Goal: Information Seeking & Learning: Learn about a topic

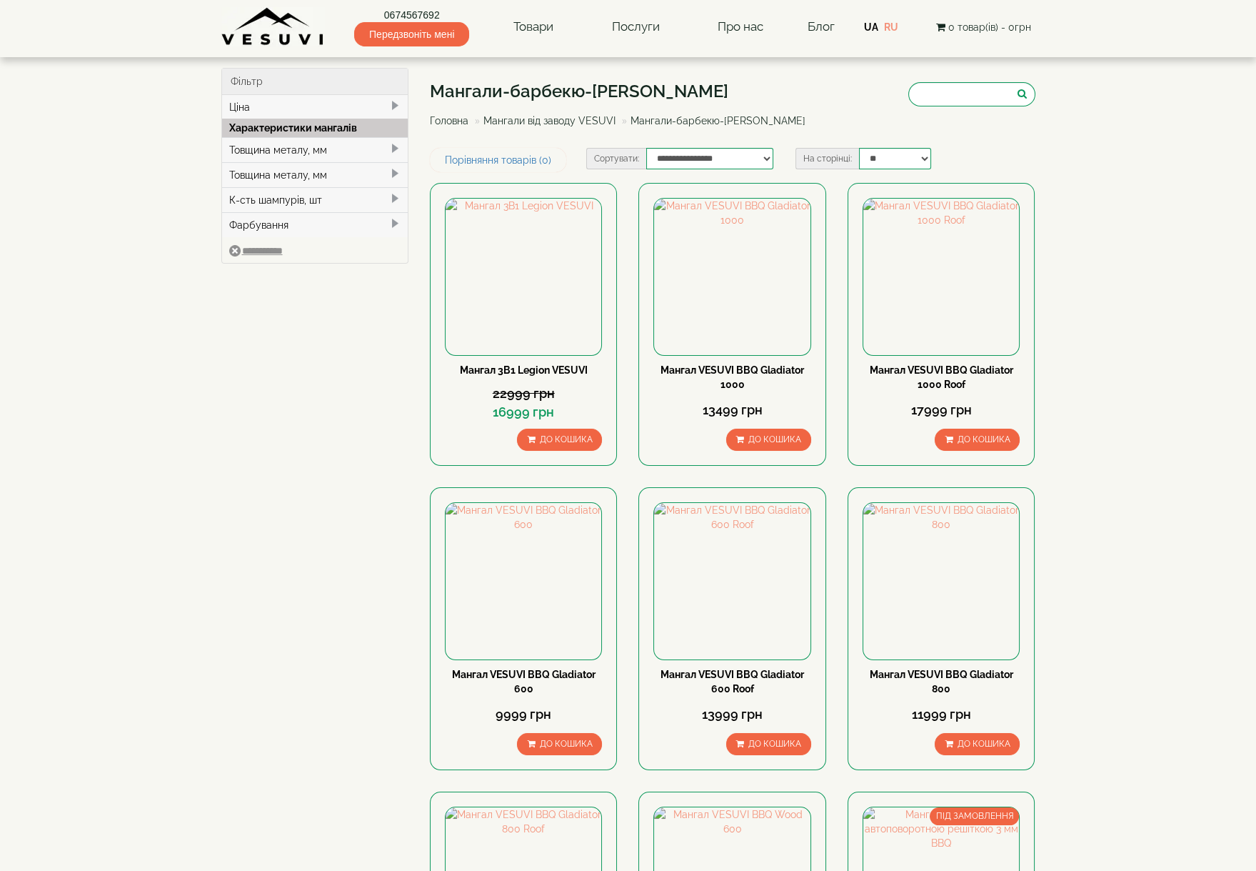
click at [372, 146] on div "Товщина металу, мм" at bounding box center [315, 149] width 186 height 25
click at [361, 186] on div "Товщина металу, мм" at bounding box center [315, 193] width 186 height 25
click at [271, 284] on input "**********" at bounding box center [256, 289] width 54 height 11
click at [766, 158] on select "**********" at bounding box center [709, 158] width 127 height 21
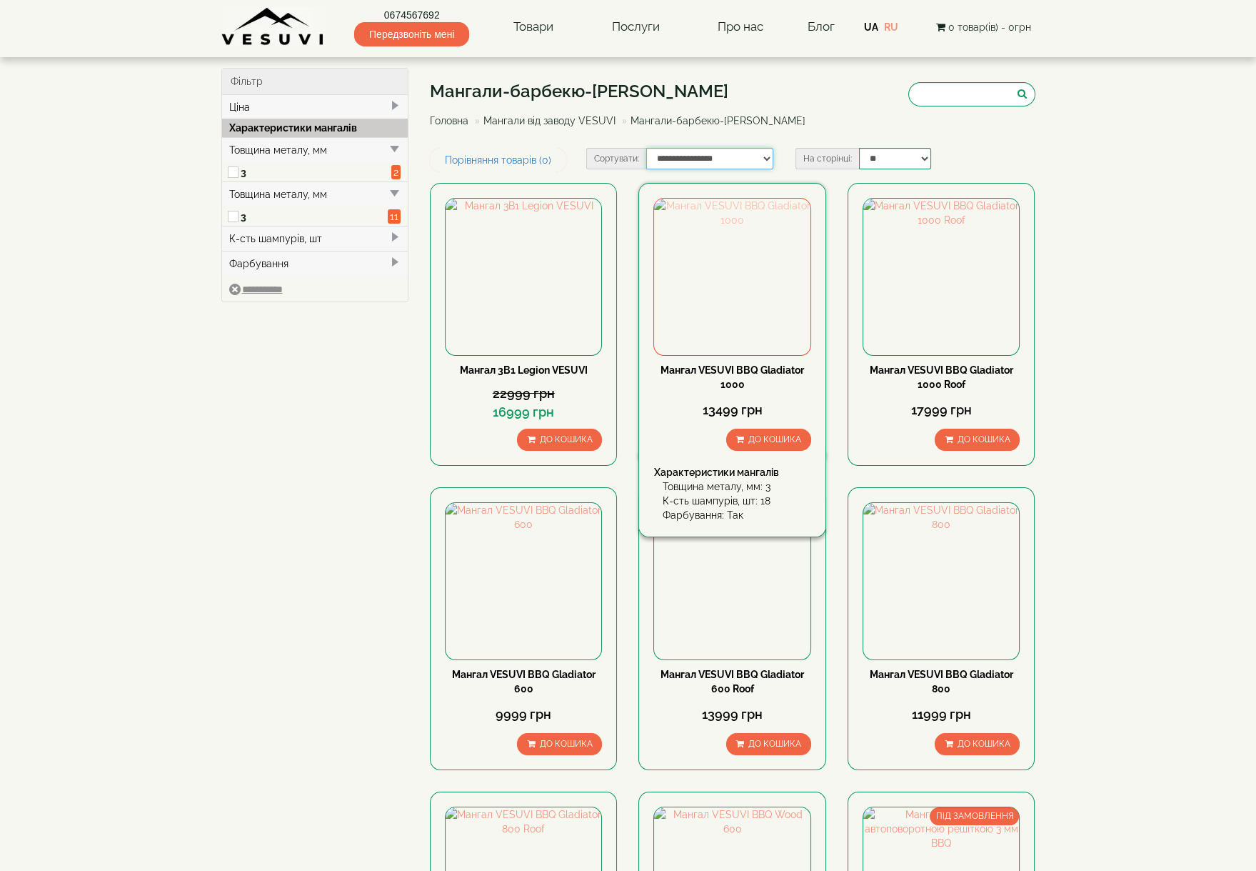
select select "**********"
click at [646, 148] on select "**********" at bounding box center [709, 158] width 127 height 21
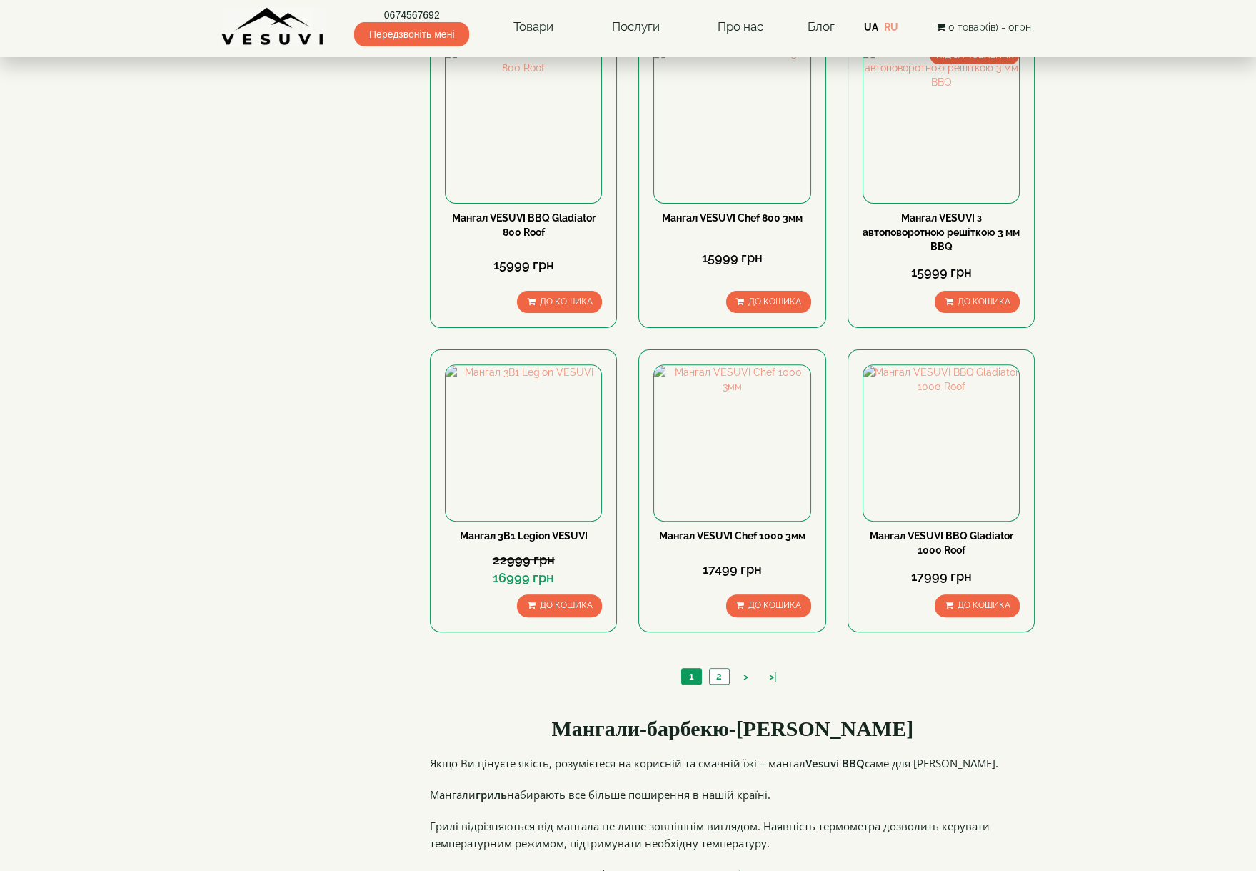
scroll to position [1111, 0]
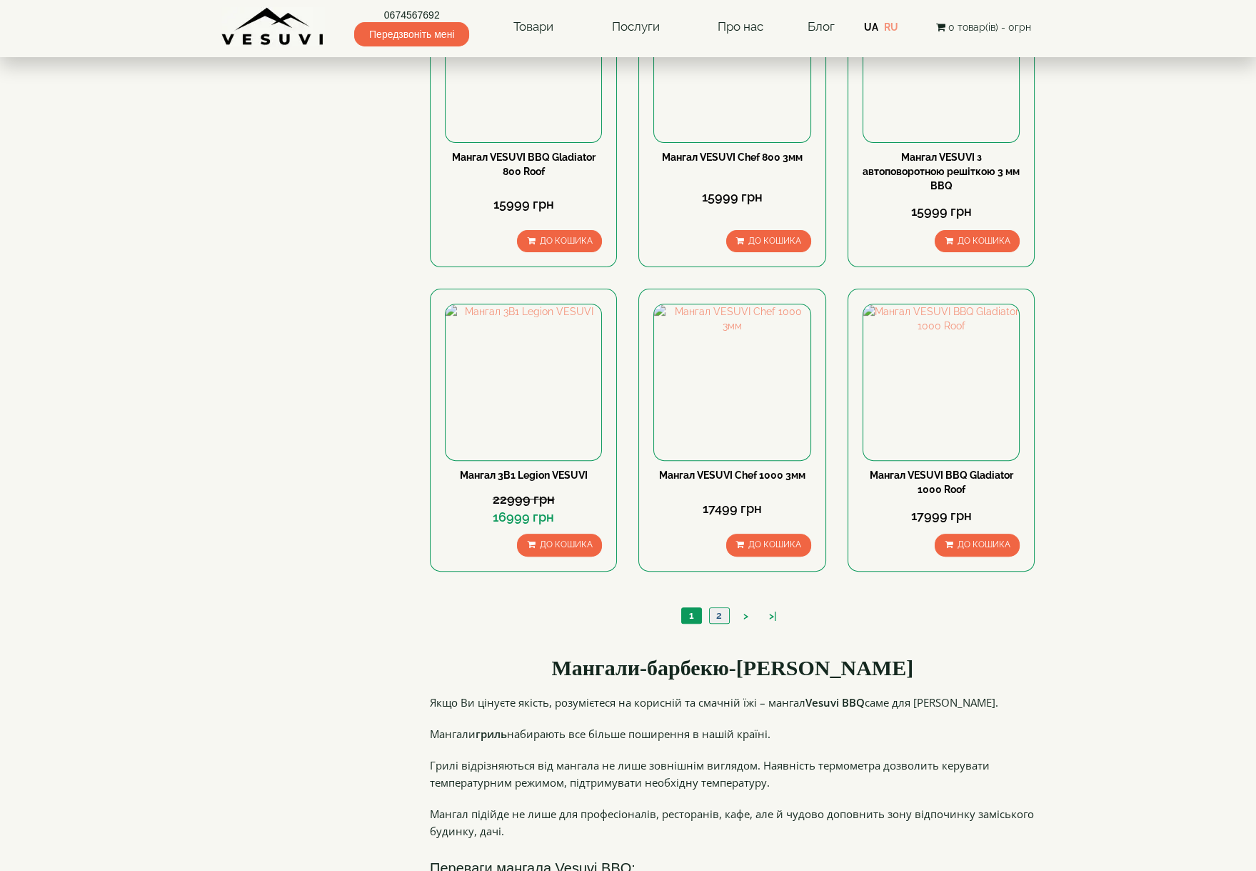
click at [724, 608] on link "2" at bounding box center [719, 615] width 20 height 15
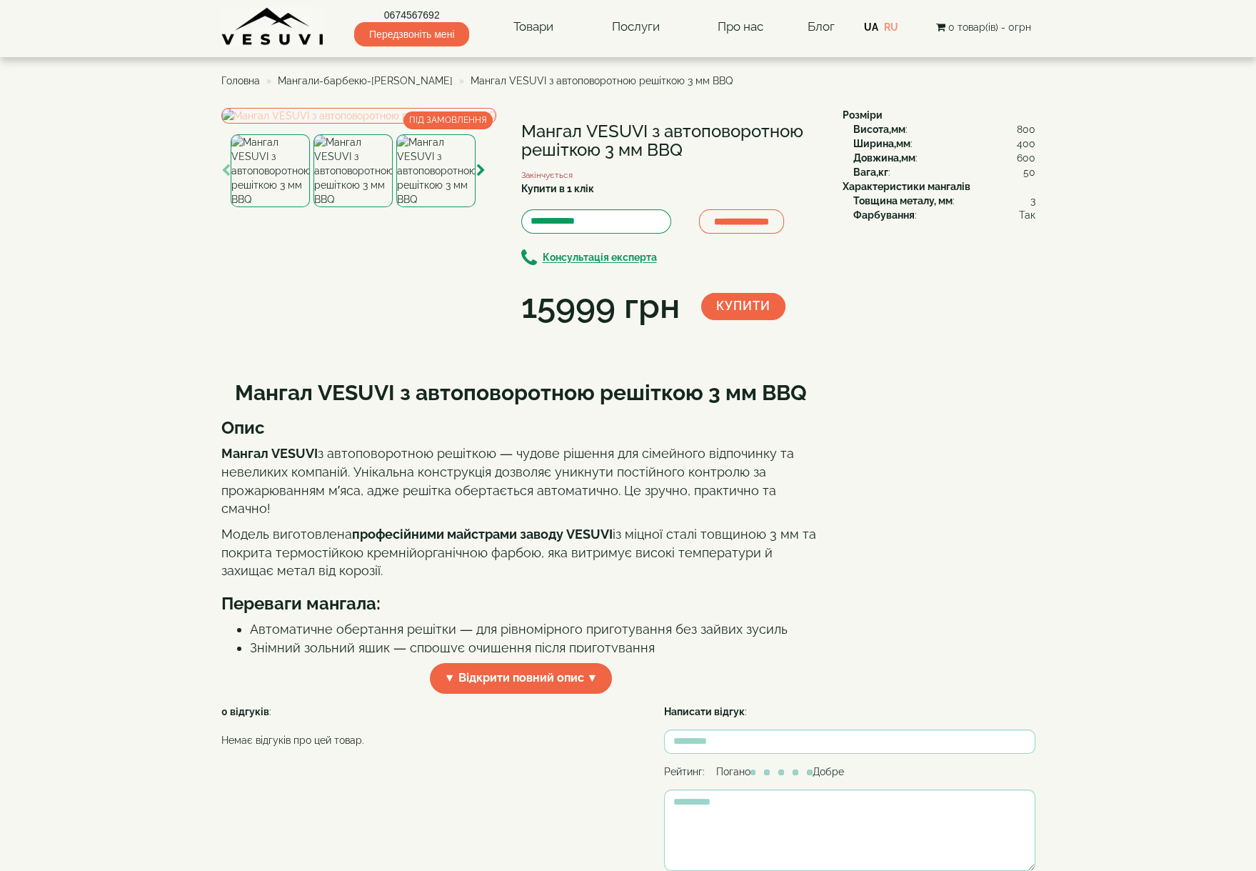
click at [374, 124] on img at bounding box center [358, 116] width 275 height 16
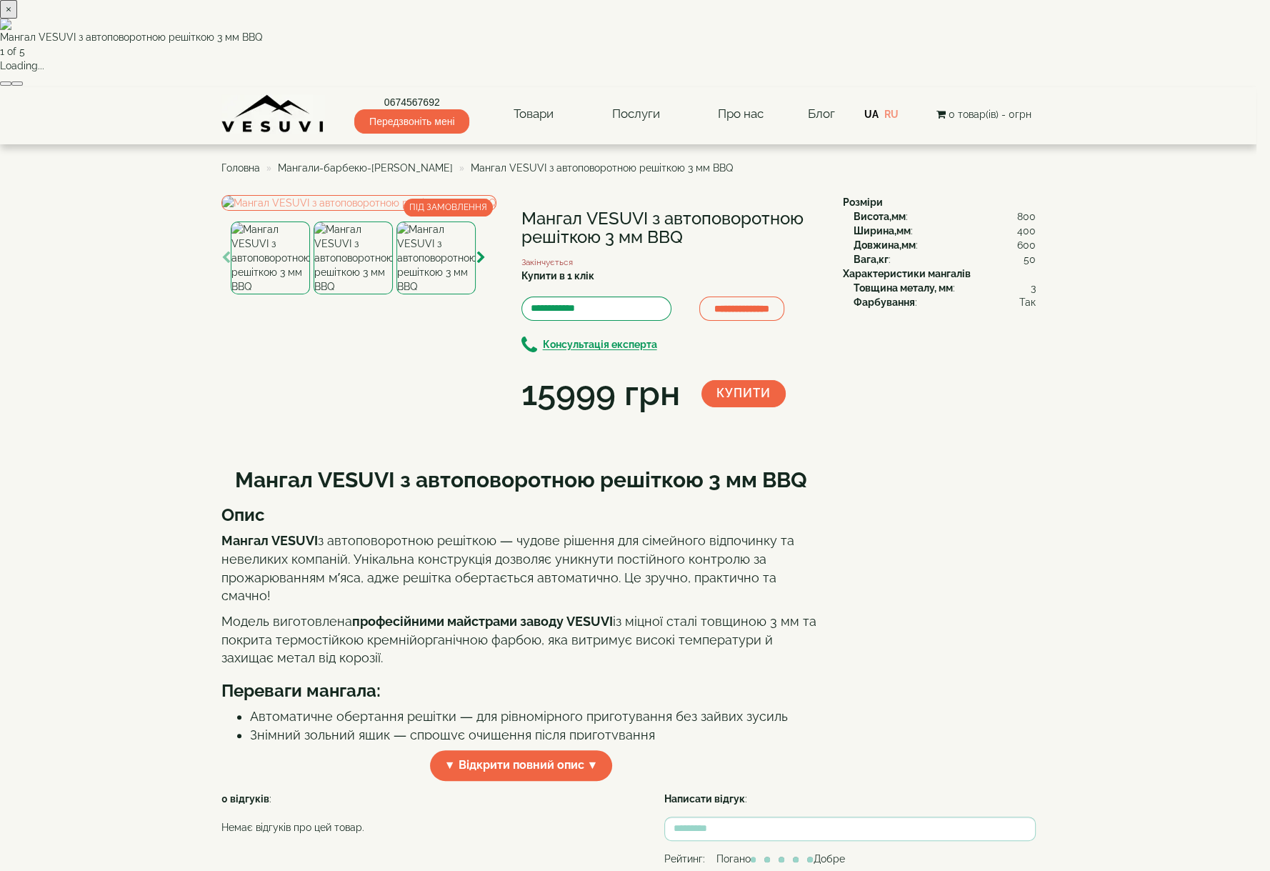
click at [23, 86] on button "button" at bounding box center [16, 83] width 11 height 4
drag, startPoint x: 803, startPoint y: 240, endPoint x: 790, endPoint y: 254, distance: 18.7
click at [17, 19] on button "×" at bounding box center [8, 9] width 17 height 19
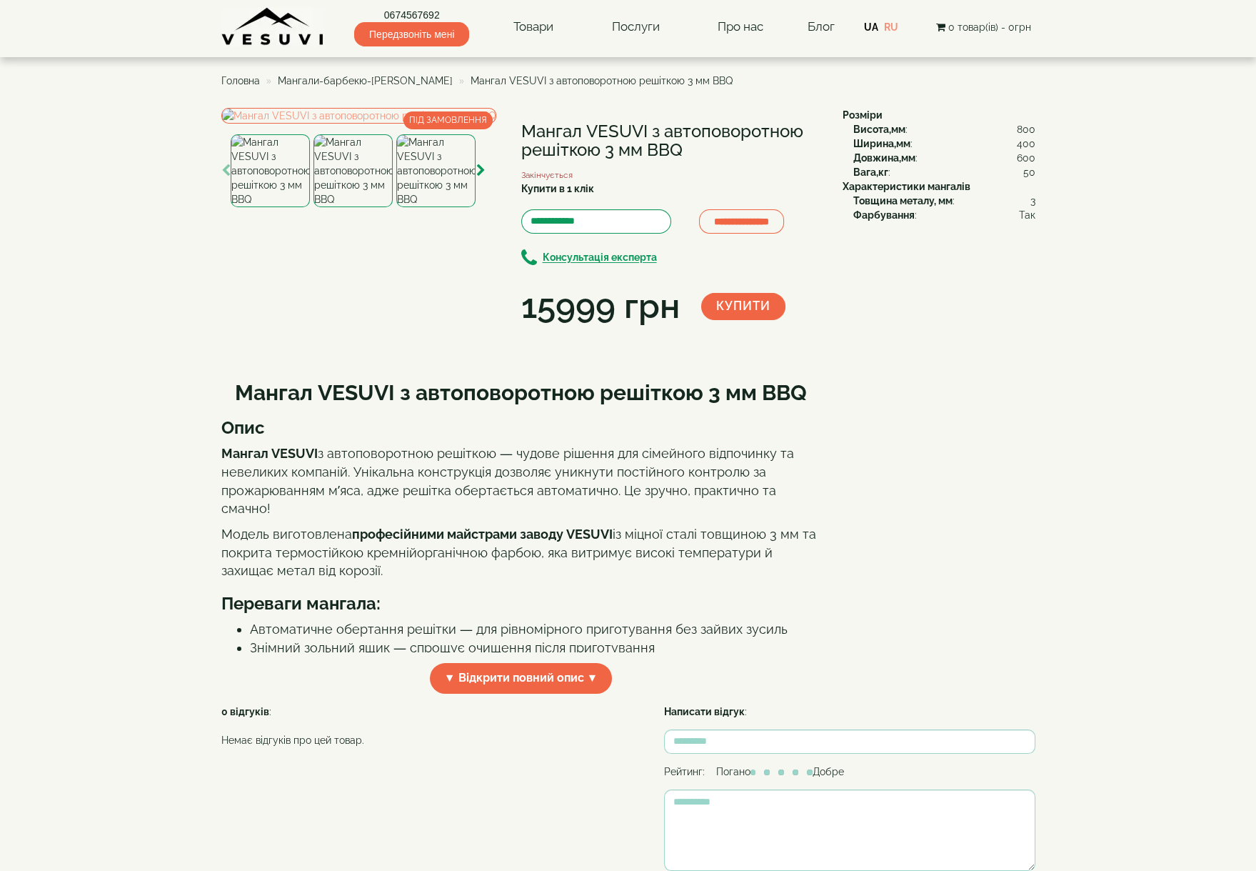
click at [341, 207] on img at bounding box center [353, 170] width 79 height 73
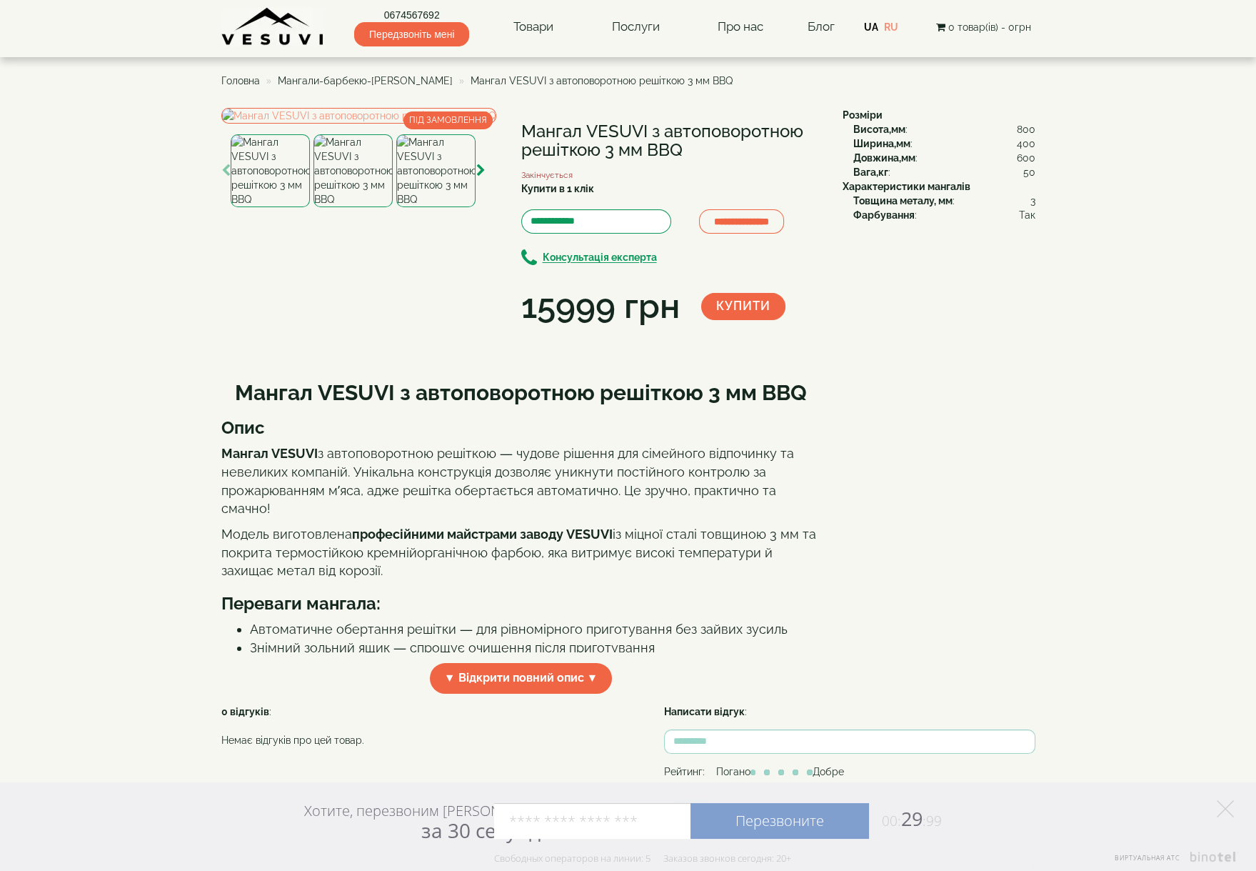
click at [446, 207] on img at bounding box center [435, 170] width 79 height 73
click at [386, 124] on img at bounding box center [358, 116] width 275 height 16
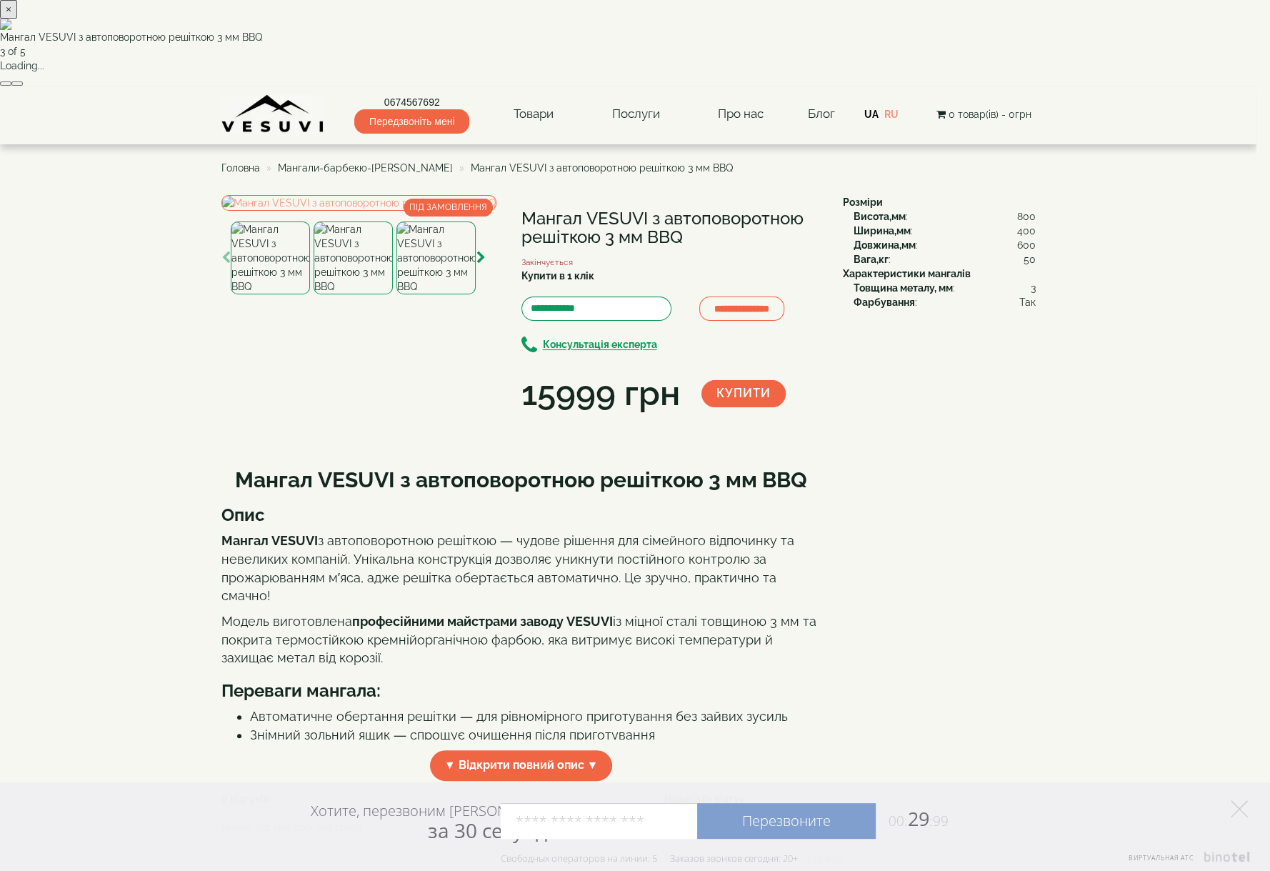
click at [17, 19] on button "×" at bounding box center [8, 9] width 17 height 19
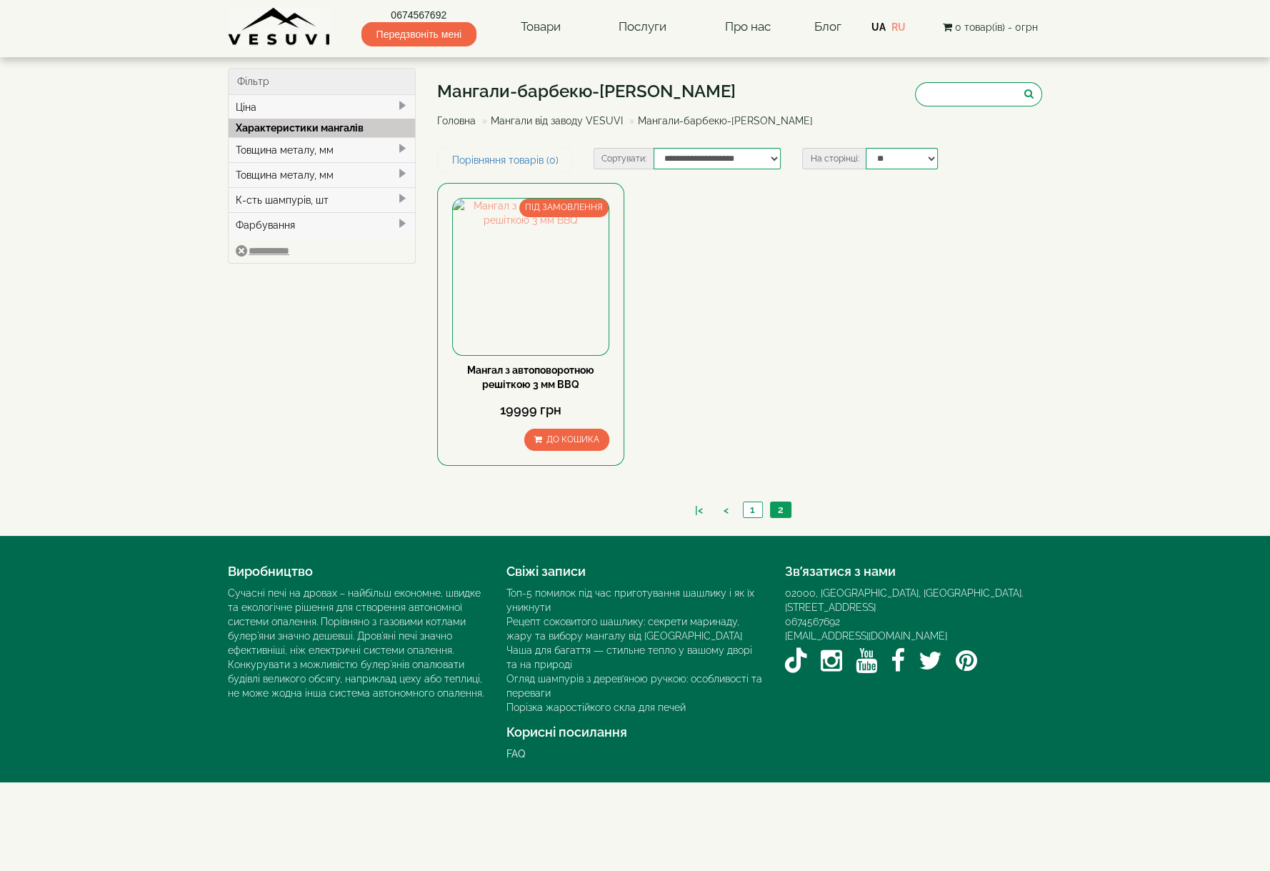
click at [604, 120] on link "Мангали від заводу VESUVI" at bounding box center [557, 120] width 132 height 11
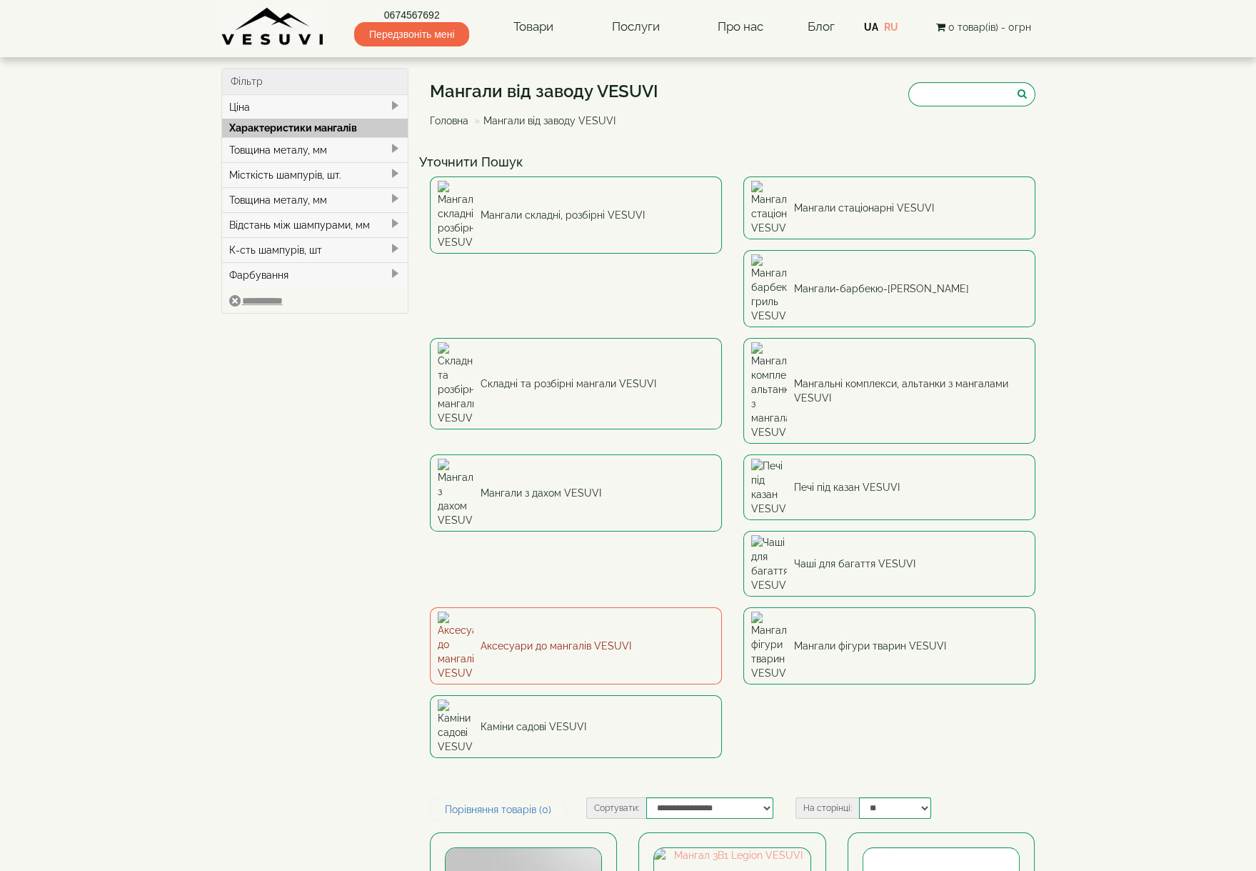
click at [547, 607] on link "Аксесуари до мангалів VESUVI" at bounding box center [576, 645] width 292 height 77
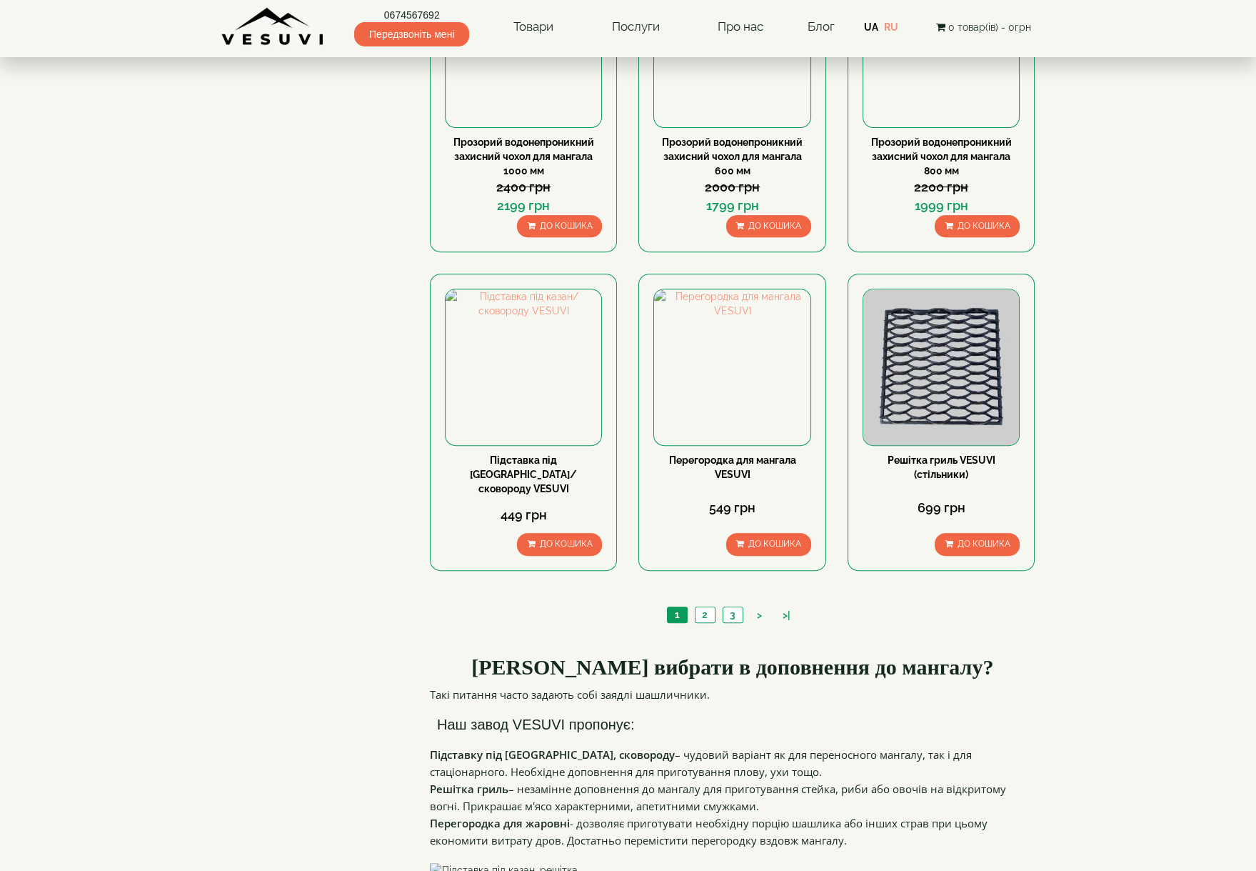
scroll to position [1190, 0]
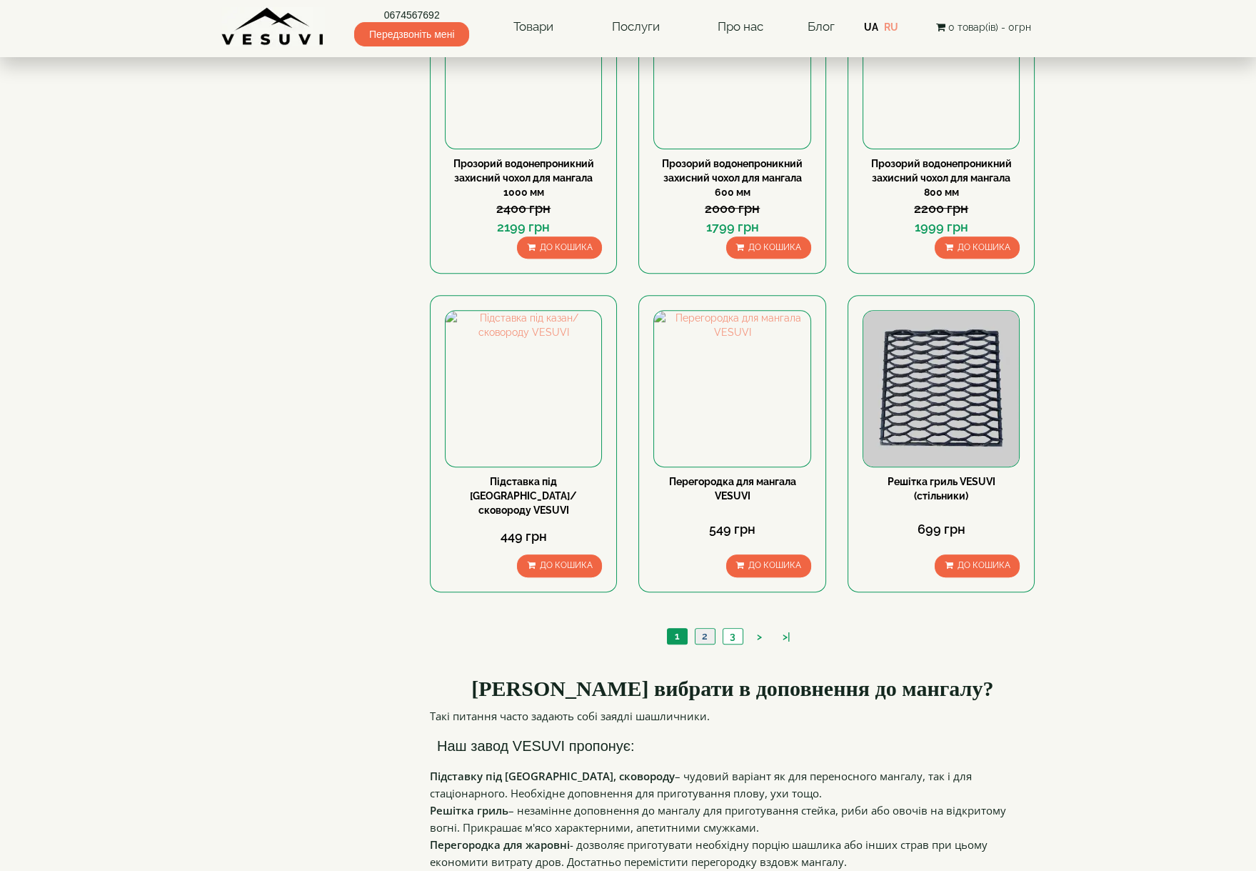
click at [705, 629] on link "2" at bounding box center [705, 636] width 20 height 15
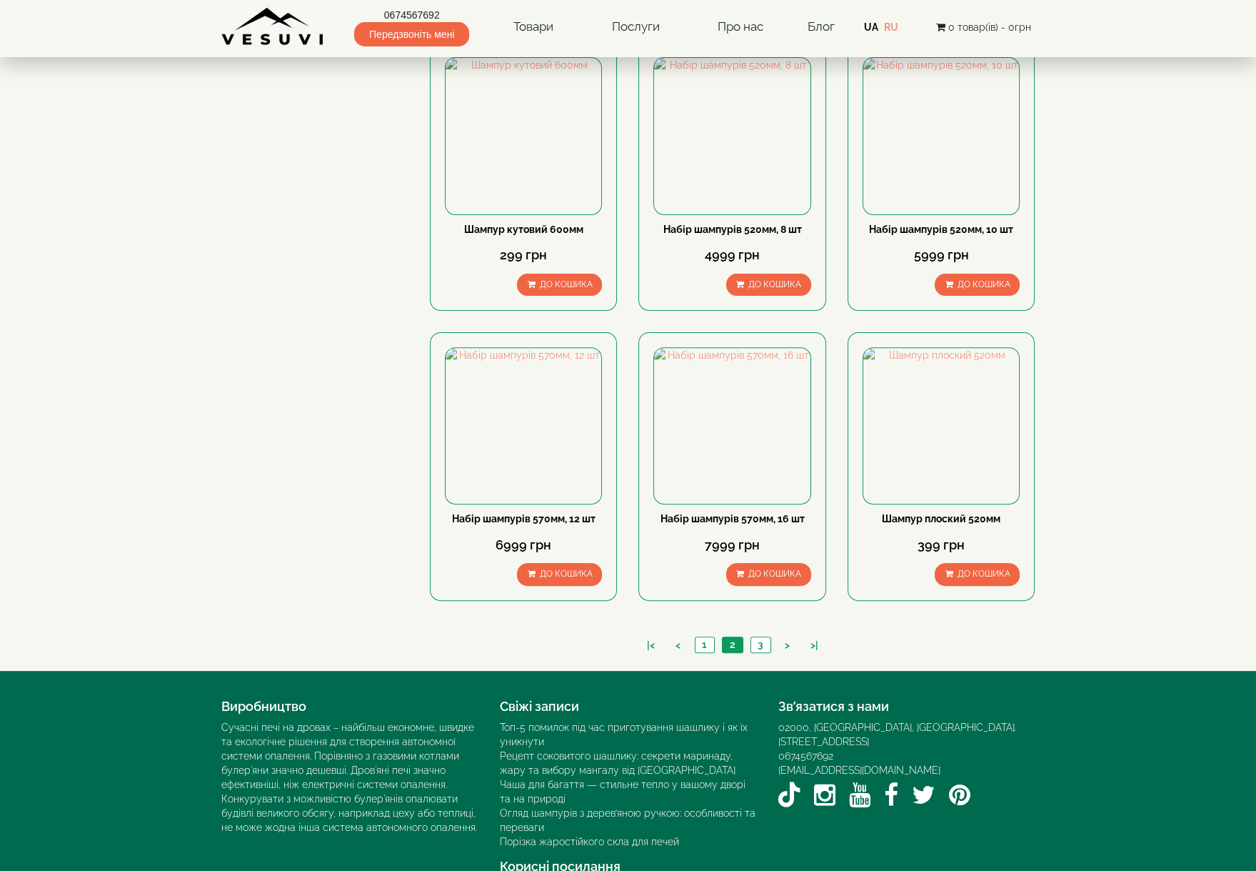
scroll to position [1077, 0]
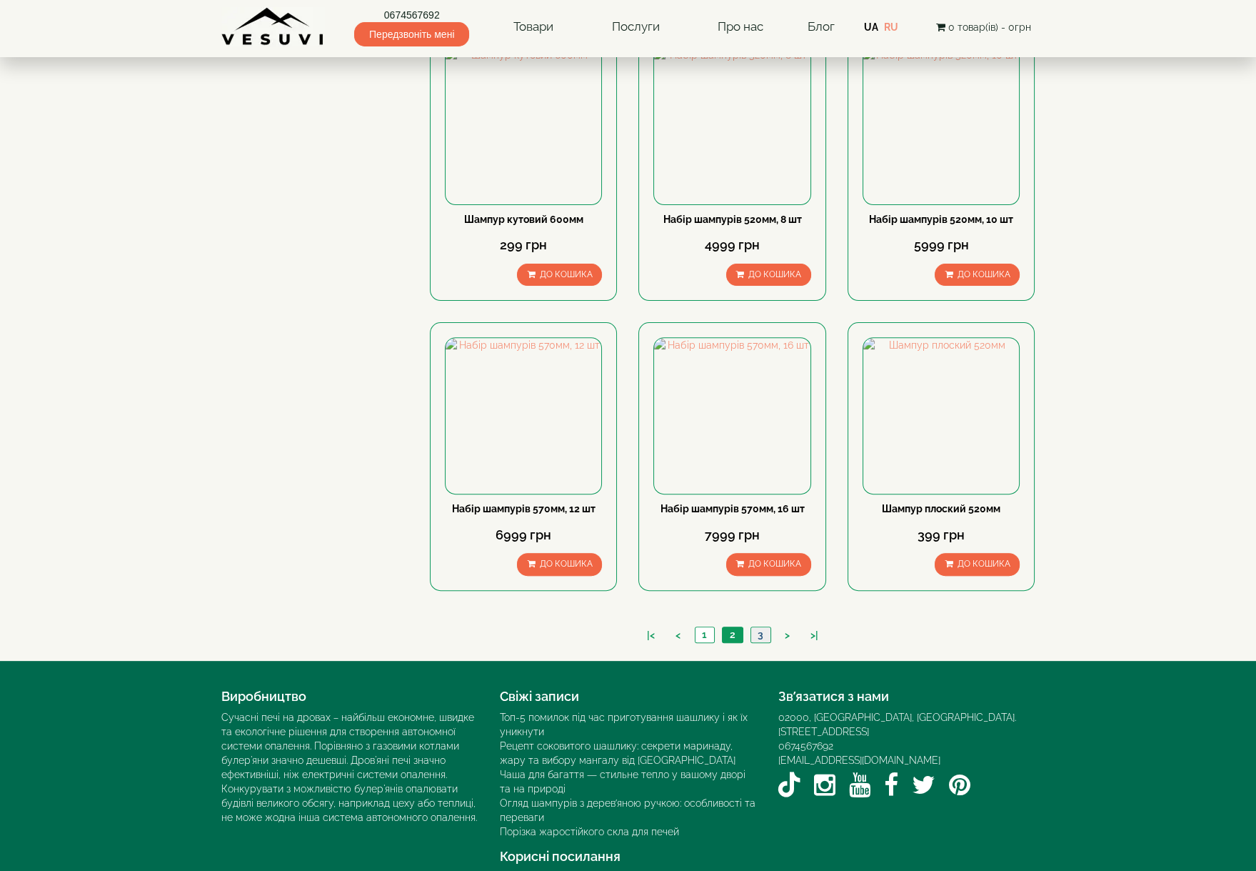
click at [759, 627] on link "3" at bounding box center [761, 634] width 20 height 15
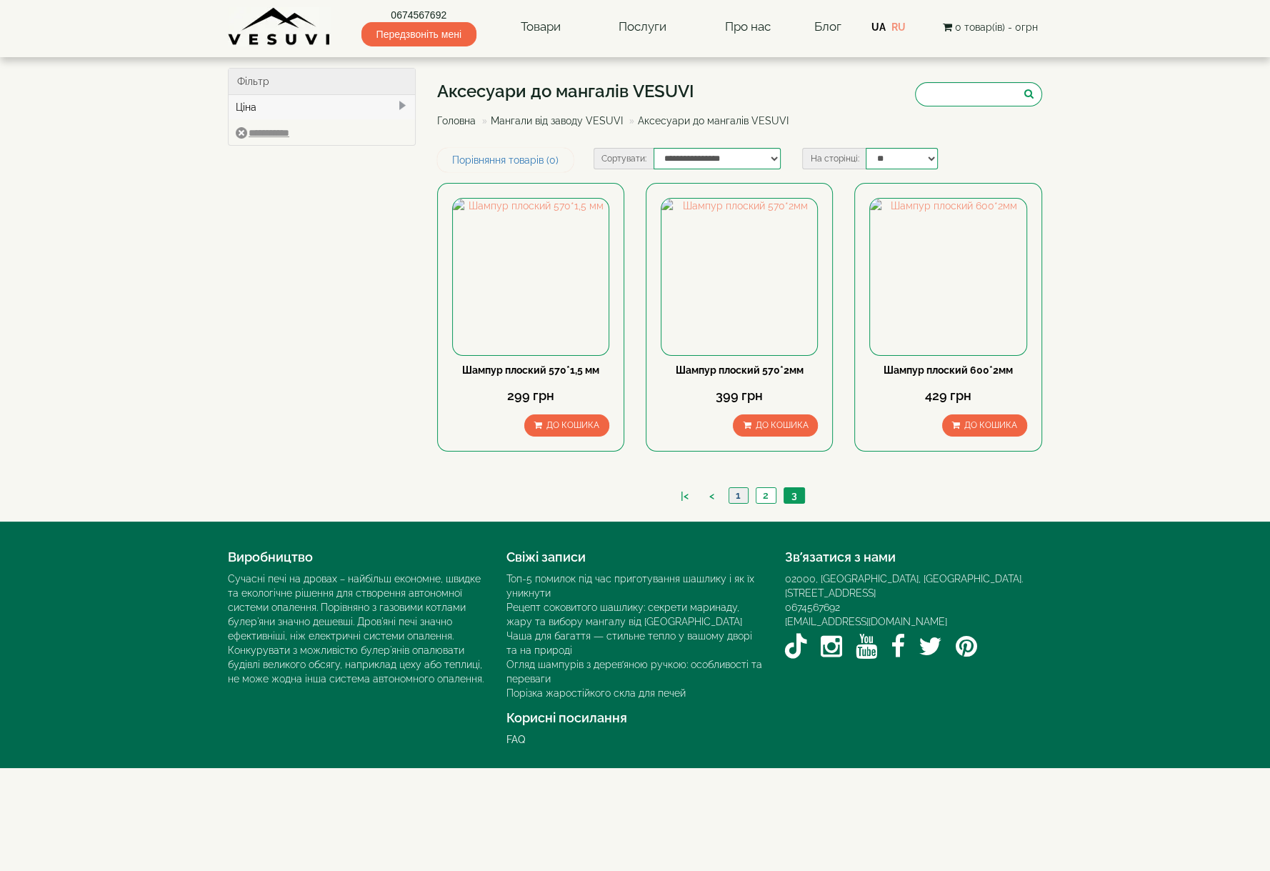
click at [740, 488] on link "1" at bounding box center [738, 495] width 19 height 15
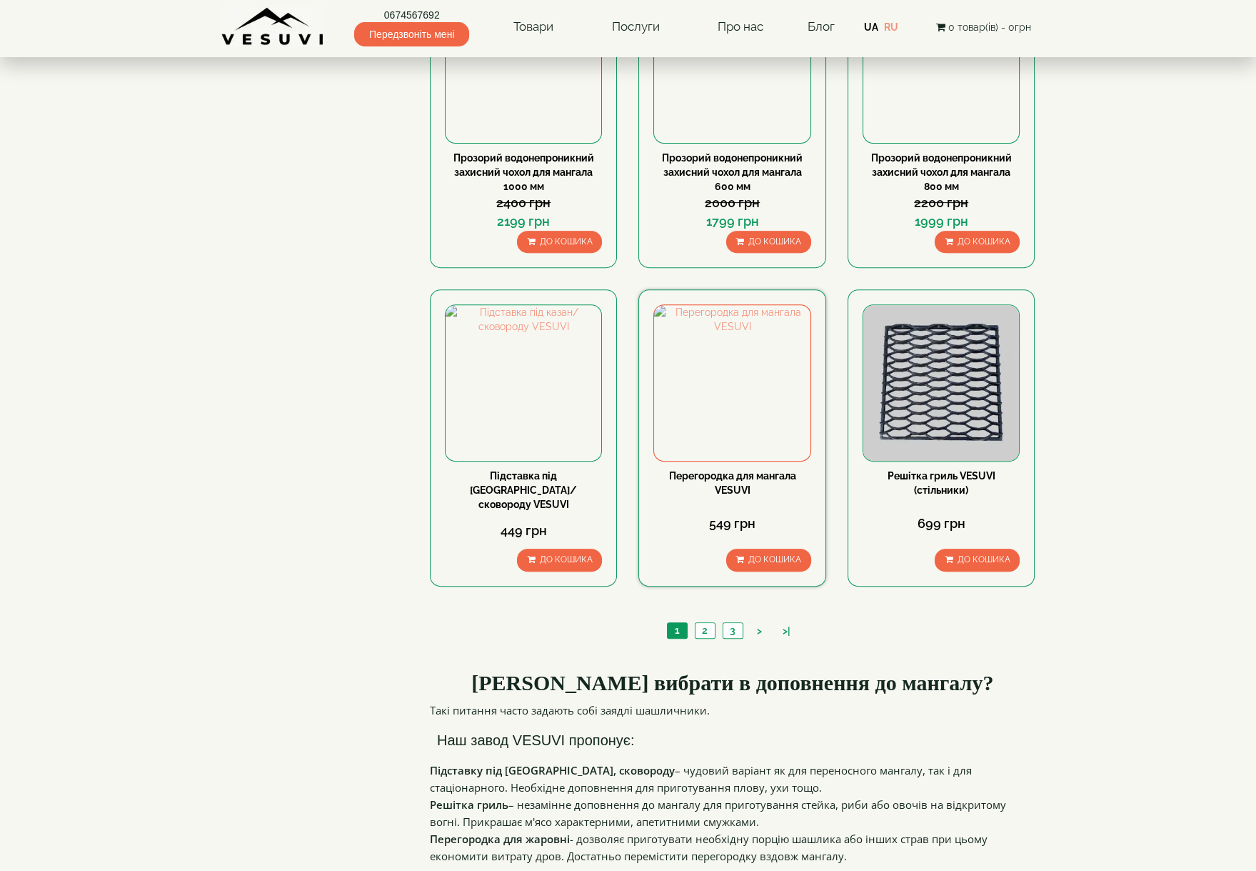
scroll to position [1269, 0]
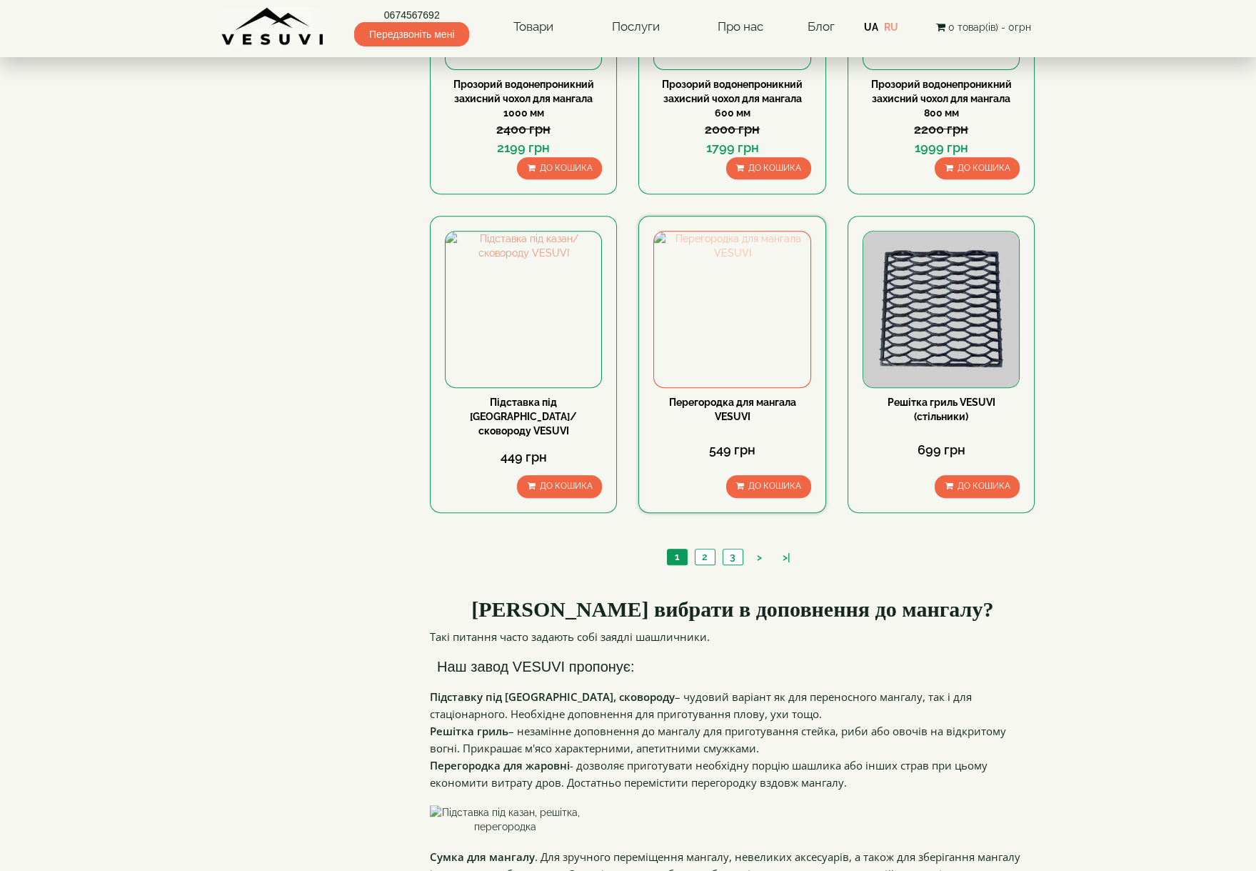
click at [731, 336] on img at bounding box center [732, 309] width 156 height 156
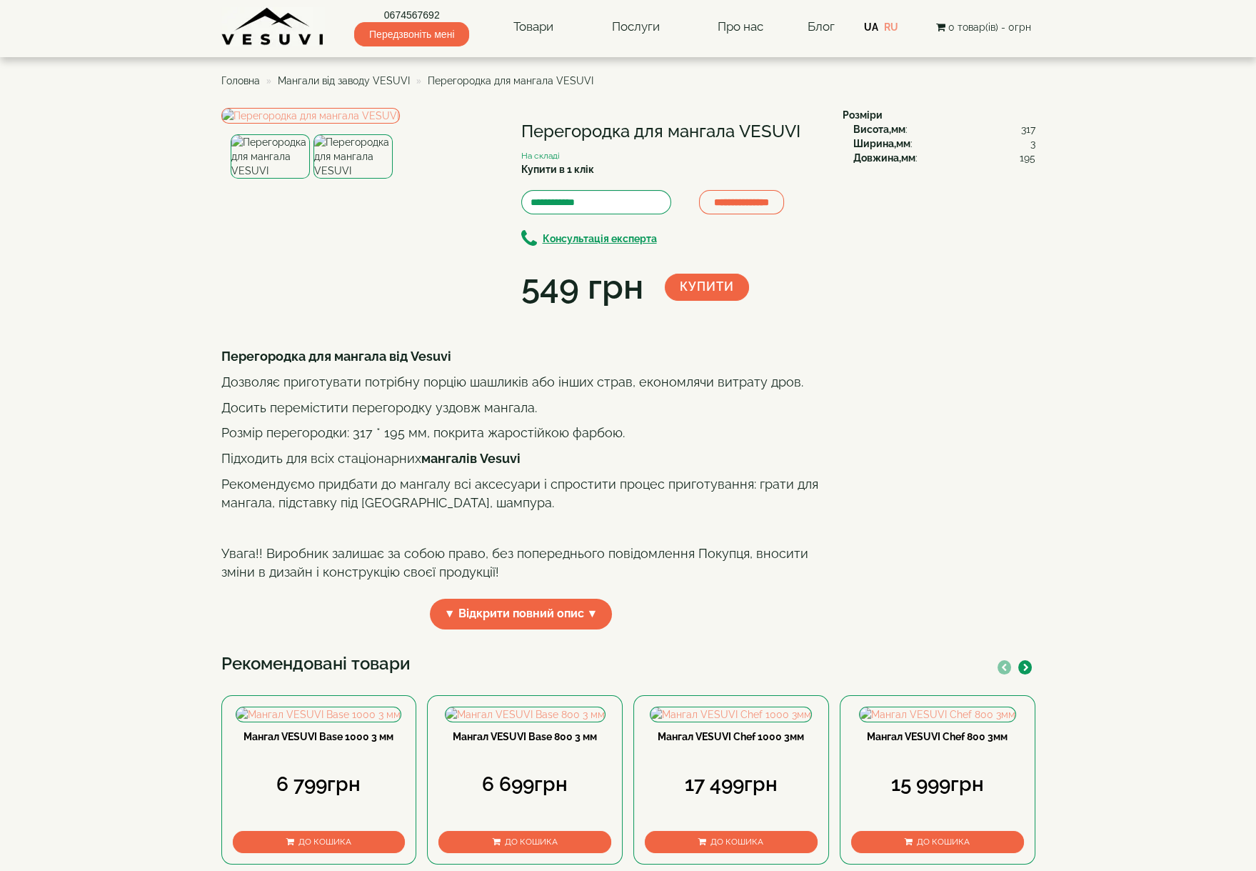
click at [348, 179] on img at bounding box center [353, 156] width 79 height 44
click at [346, 124] on img at bounding box center [310, 116] width 179 height 16
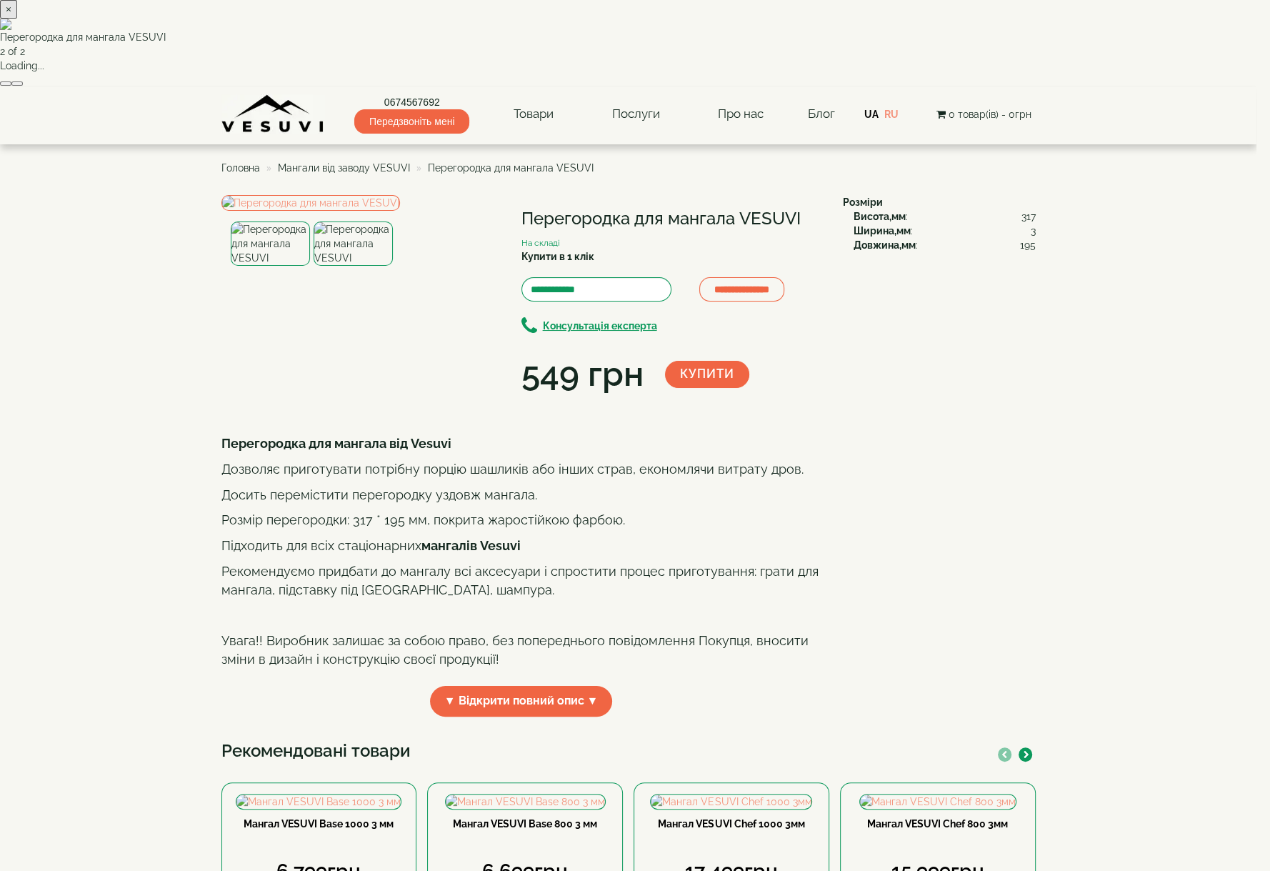
click at [17, 19] on button "×" at bounding box center [8, 9] width 17 height 19
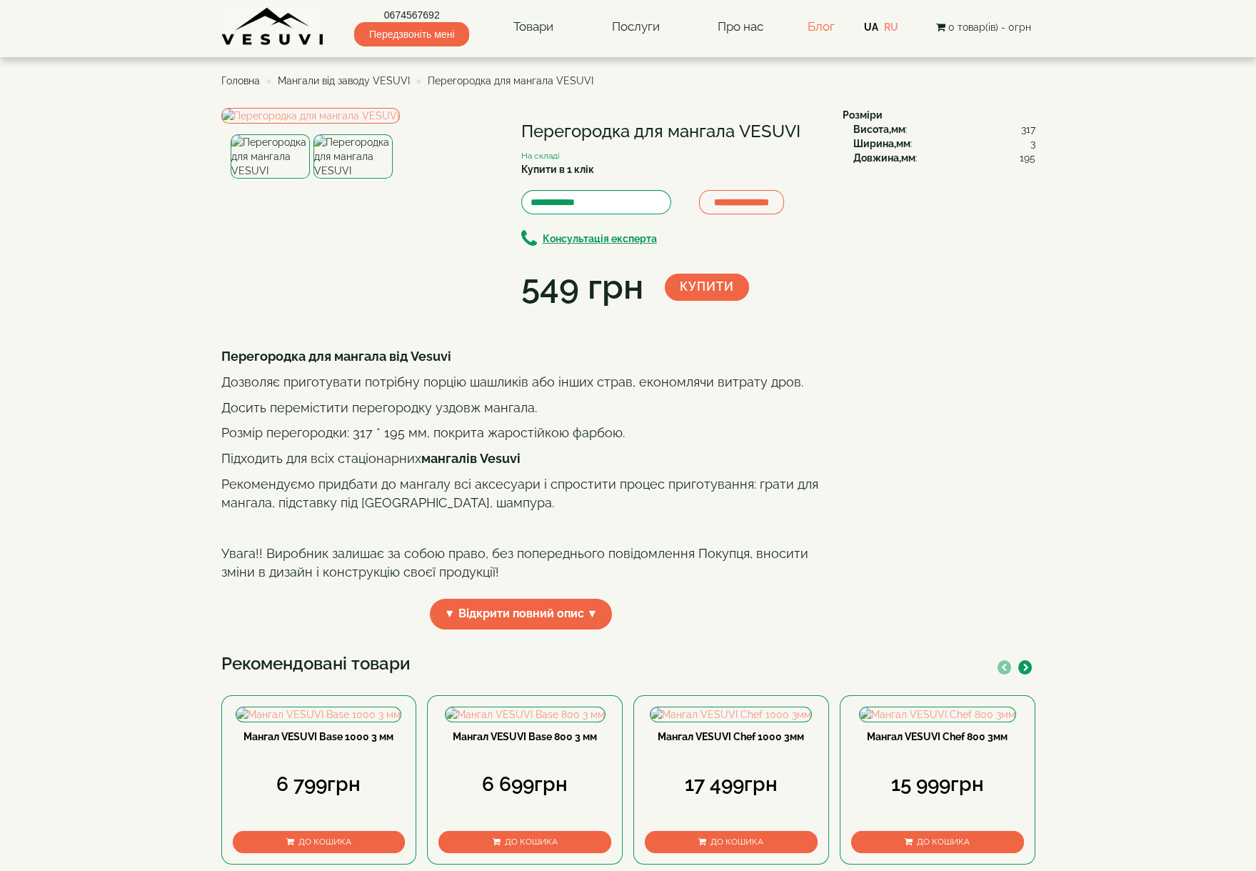
click at [826, 22] on link "Блог" at bounding box center [820, 26] width 27 height 14
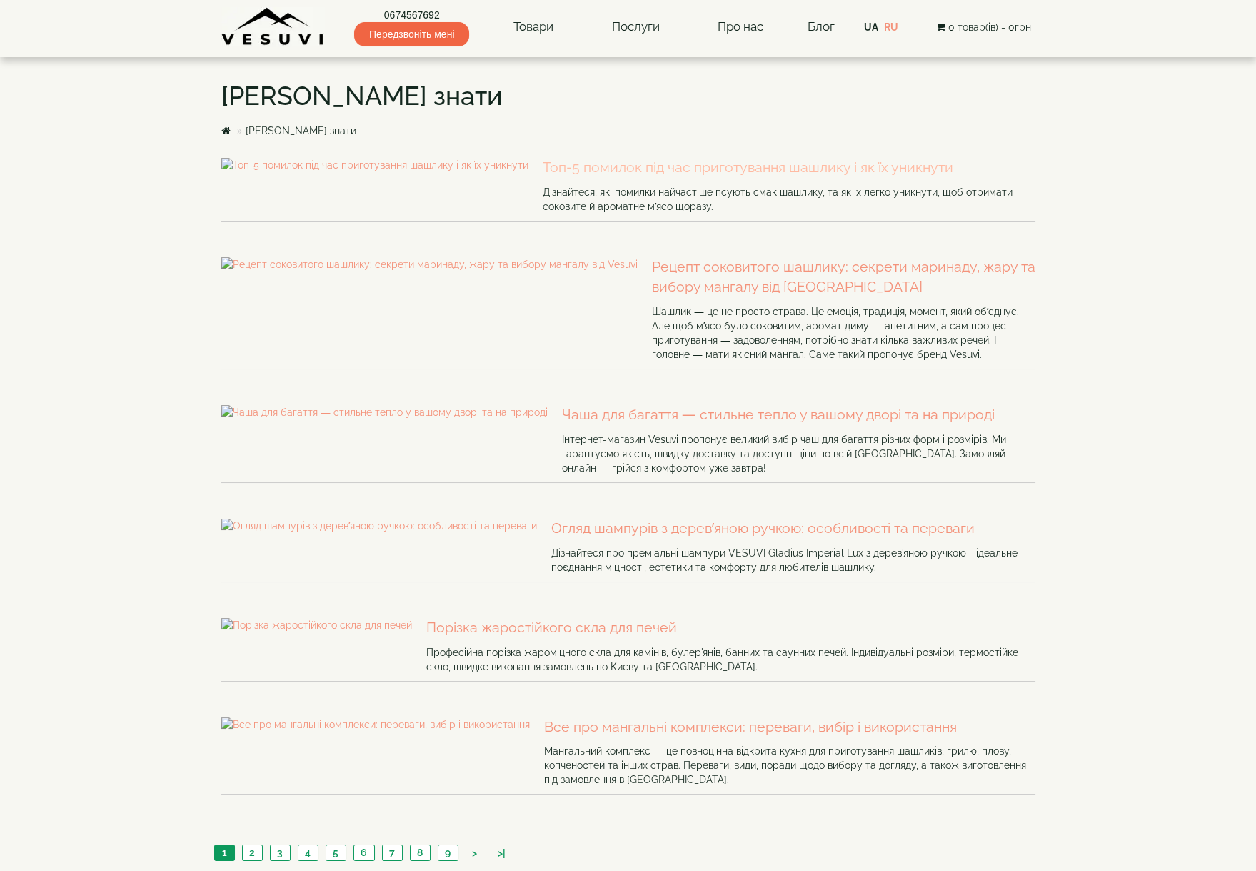
click at [551, 166] on link "Топ-5 помилок під час приготування шашлику і як їх уникнути" at bounding box center [789, 168] width 493 height 20
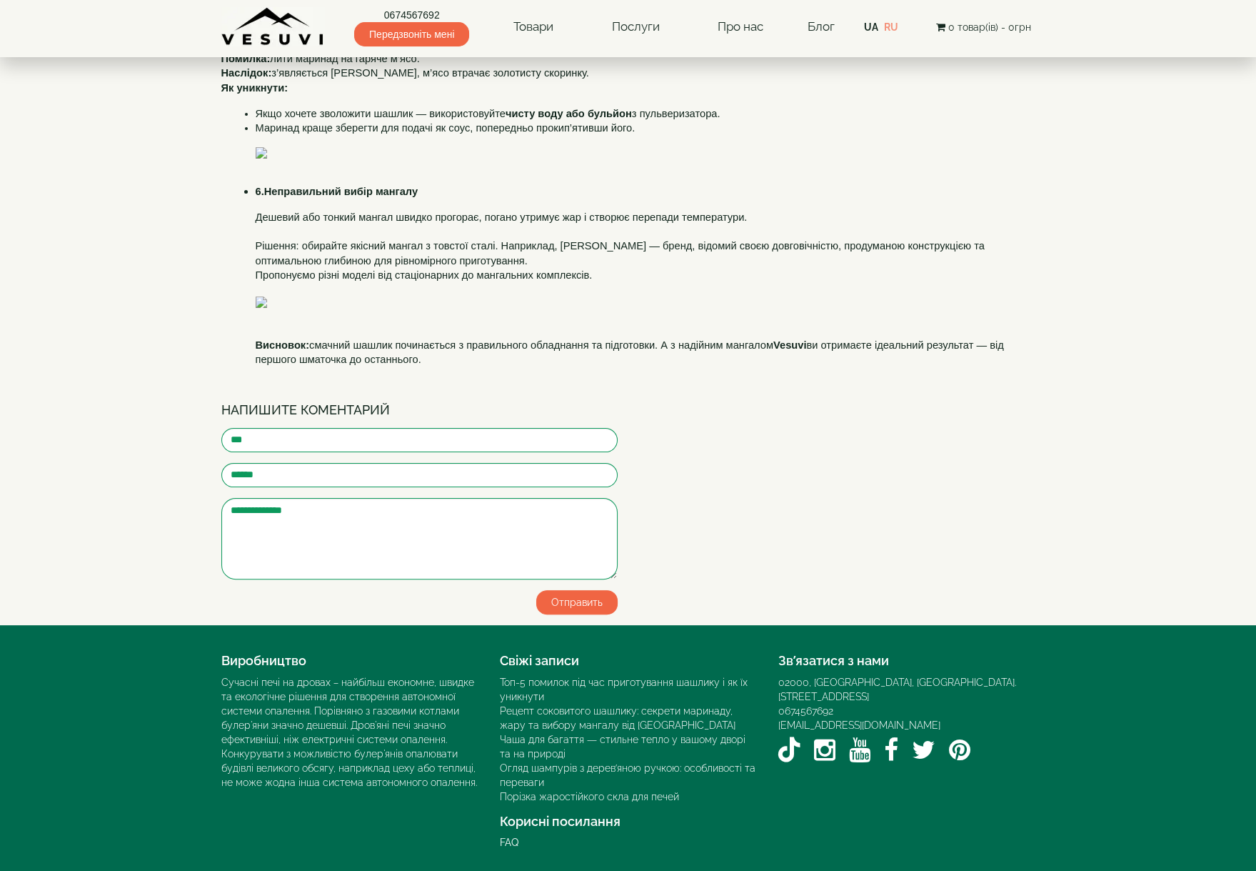
scroll to position [1715, 0]
